Goal: Transaction & Acquisition: Subscribe to service/newsletter

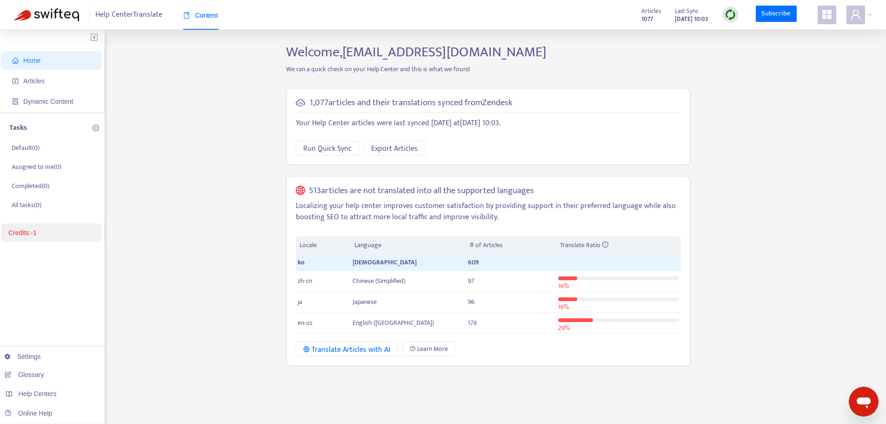
click at [31, 231] on link "Credits: -1" at bounding box center [22, 232] width 28 height 7
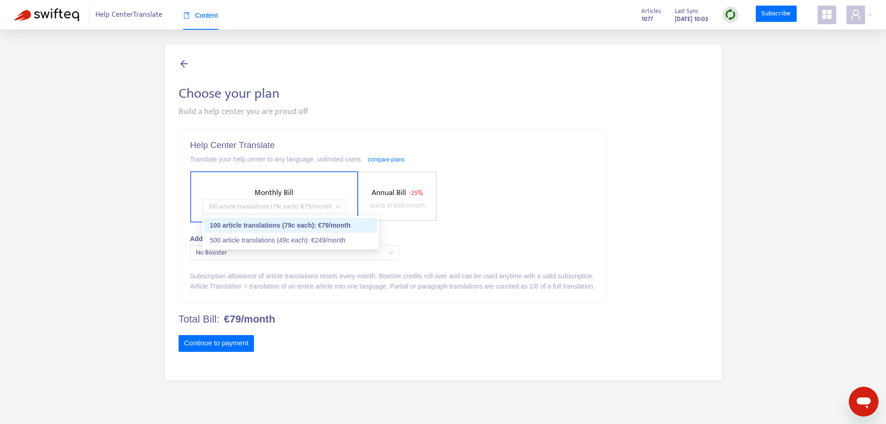
click at [322, 203] on span "100 article translations (79c each) : € 79 /month" at bounding box center [274, 207] width 133 height 14
click at [307, 228] on div "100 article translations (79c each) : € 79 /month" at bounding box center [291, 225] width 162 height 10
click at [309, 202] on span "100 article translations (79c each) : € 79 /month" at bounding box center [274, 207] width 133 height 14
click at [558, 199] on div "Monthly Bill 100 article translations (79c each) : € 79 /month Annual Bill - 25…" at bounding box center [392, 196] width 405 height 51
click at [356, 248] on span "No Booster" at bounding box center [295, 253] width 198 height 14
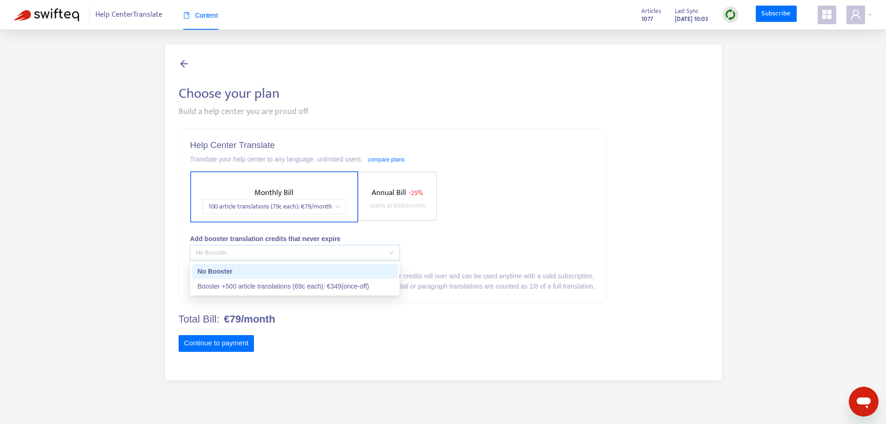
click at [551, 215] on div "Monthly Bill 100 article translations (79c each) : € 79 /month Annual Bill - 25…" at bounding box center [392, 196] width 405 height 51
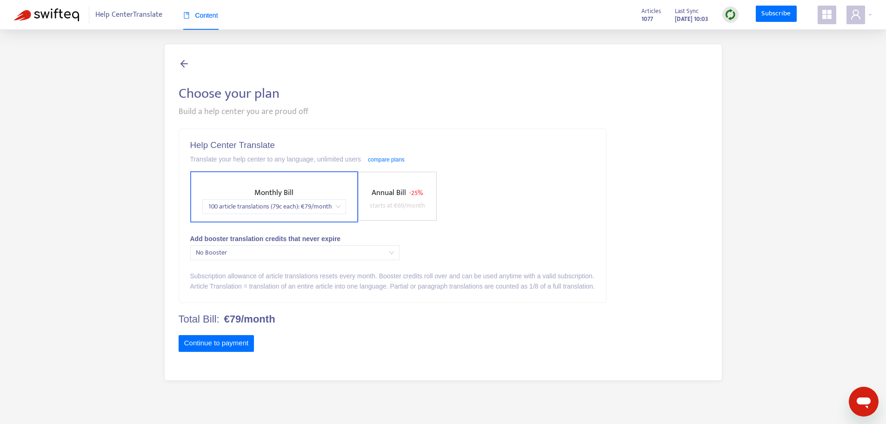
click at [415, 195] on span "- 25%" at bounding box center [415, 192] width 13 height 11
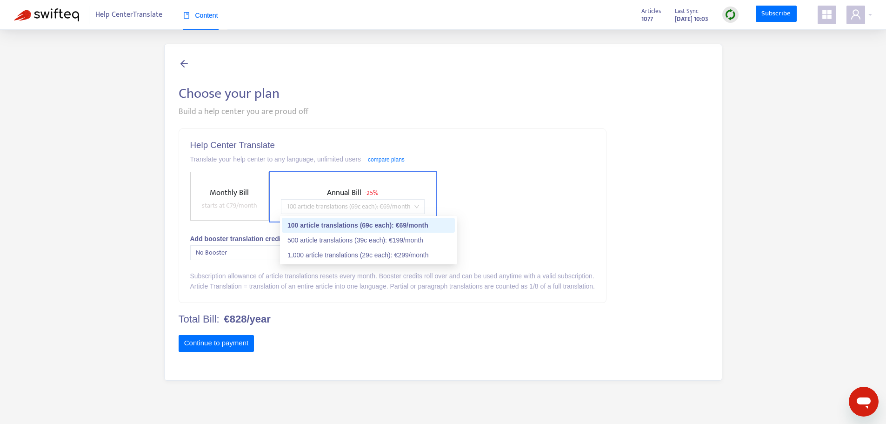
click at [382, 206] on span "100 article translations (69c each) : € 69 /month" at bounding box center [352, 207] width 133 height 14
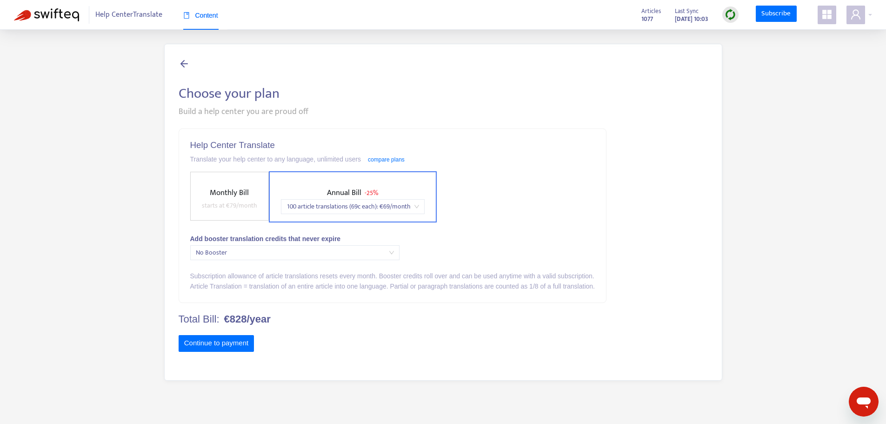
click at [786, 185] on div "Choose your plan Build a help center you are proud off Help Center Translate Tr…" at bounding box center [443, 212] width 858 height 337
